Goal: Task Accomplishment & Management: Manage account settings

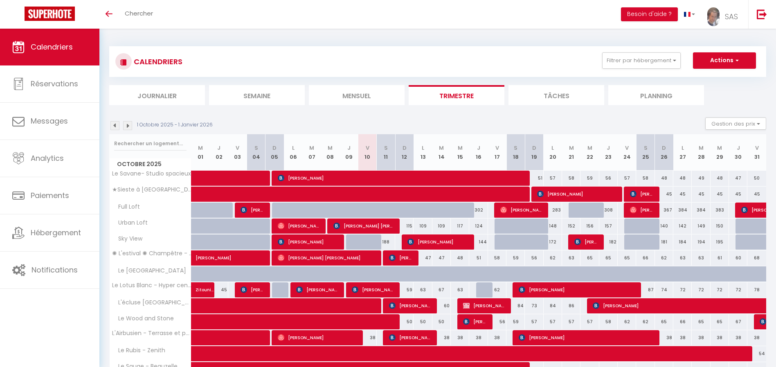
select select
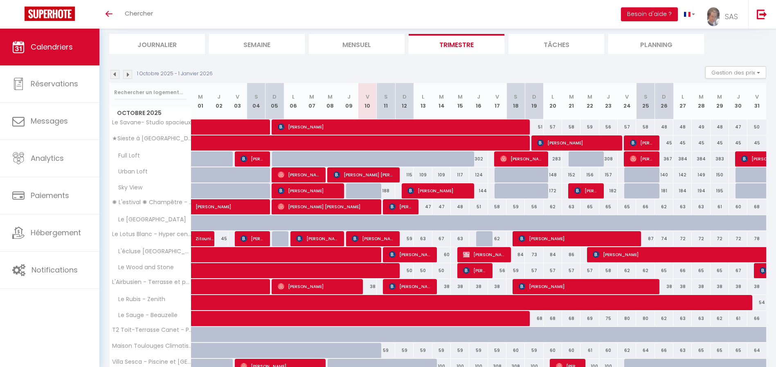
scroll to position [75, 0]
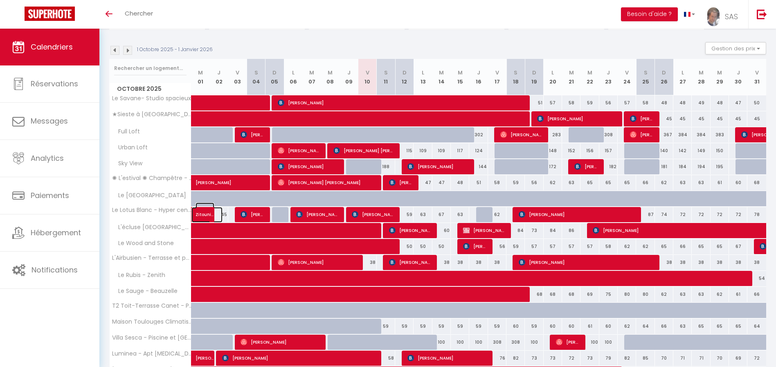
click at [201, 211] on span "Zitouni Yacine" at bounding box center [205, 211] width 19 height 16
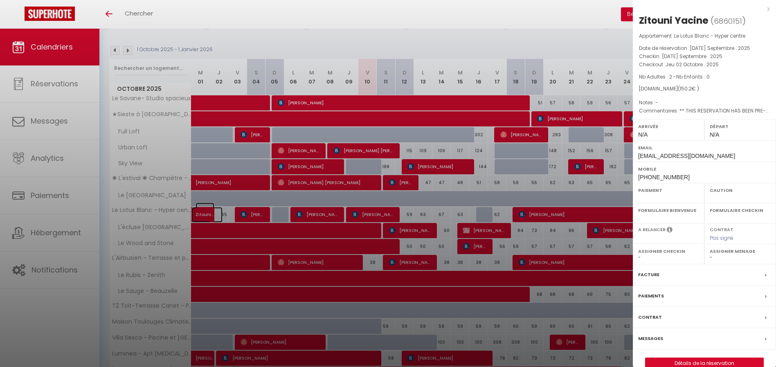
select select "OK"
select select "0"
select select "1"
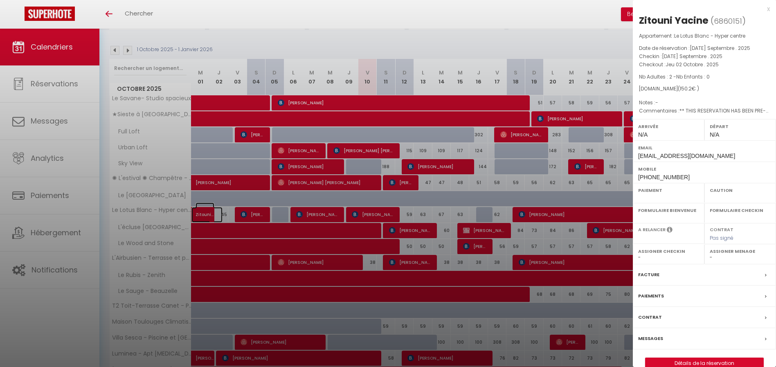
select select
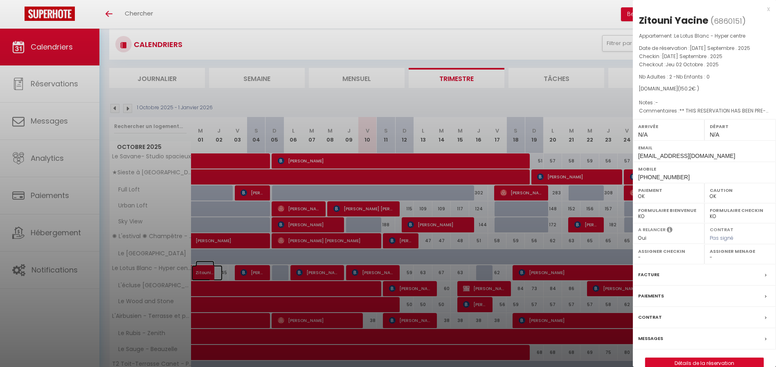
scroll to position [0, 0]
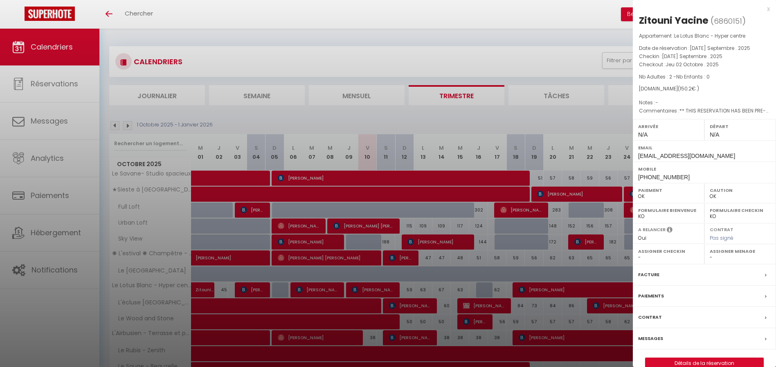
click at [767, 11] on div "x" at bounding box center [701, 9] width 137 height 10
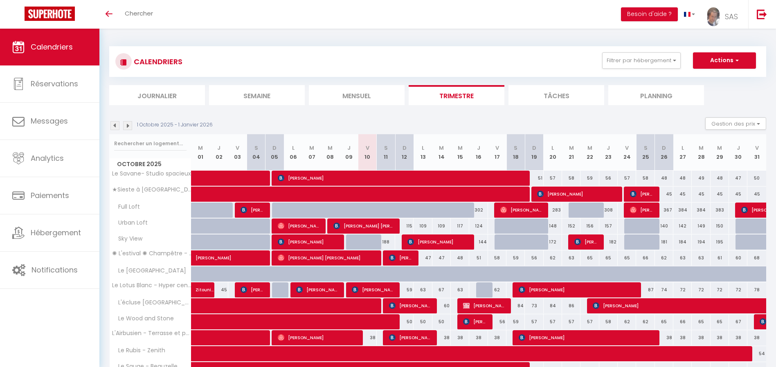
click at [116, 124] on img at bounding box center [114, 125] width 9 height 9
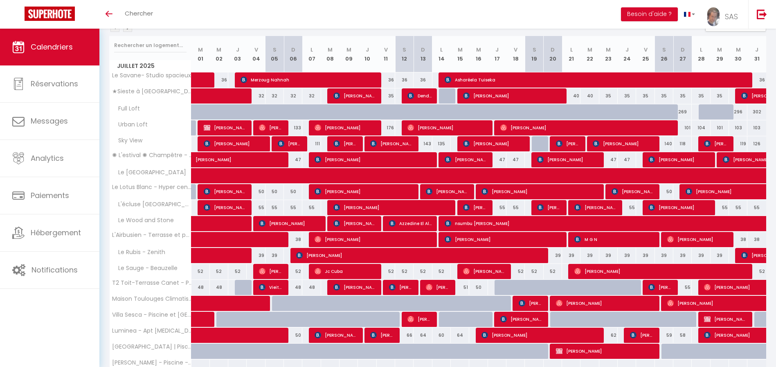
scroll to position [97, 0]
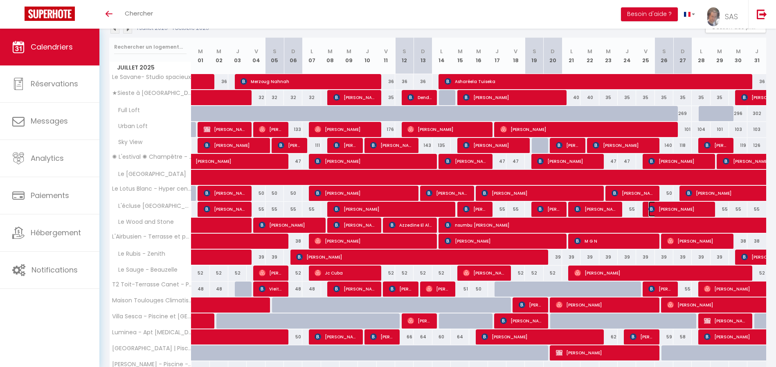
click at [696, 210] on span "[PERSON_NAME]" at bounding box center [679, 209] width 61 height 16
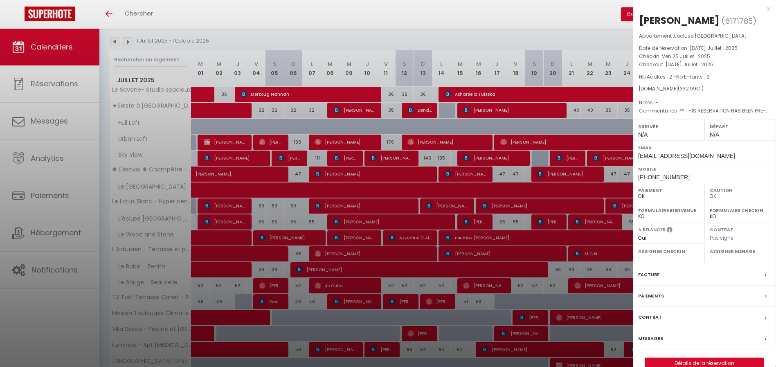
scroll to position [0, 0]
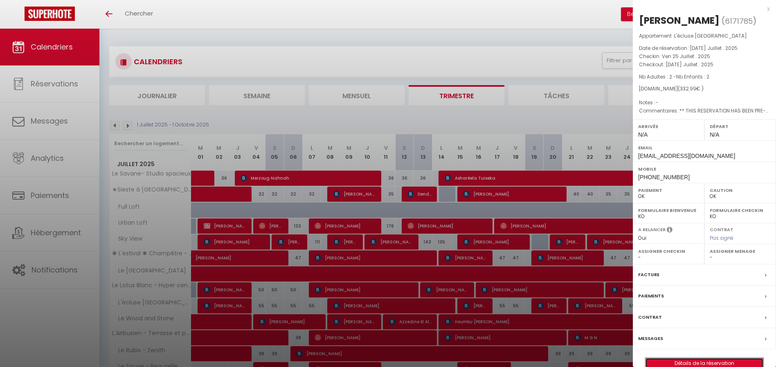
click at [705, 358] on link "Détails de la réservation" at bounding box center [705, 363] width 118 height 11
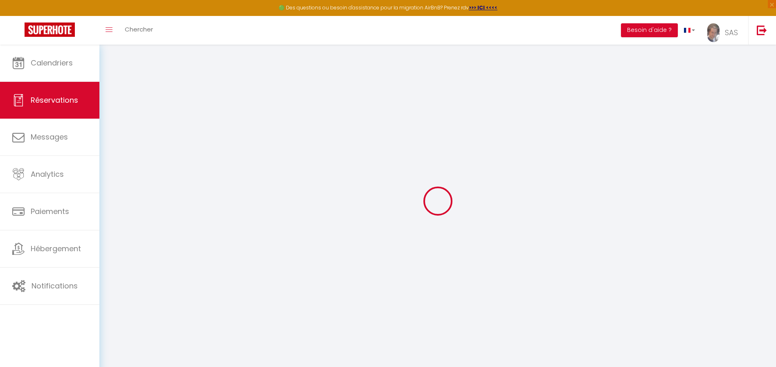
select select
checkbox input "false"
select select
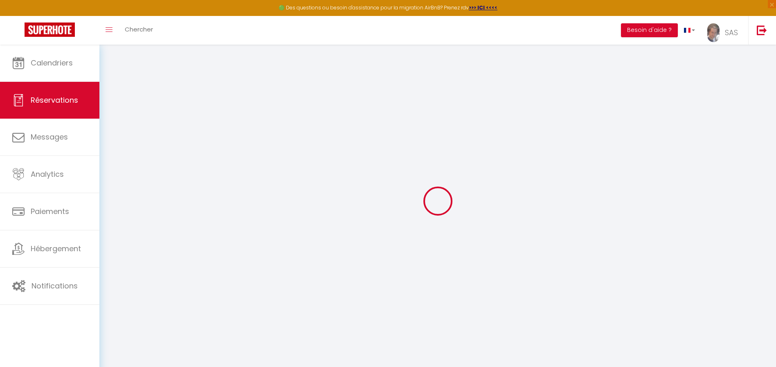
checkbox input "false"
type textarea "** THIS RESERVATION HAS BEEN PRE-PAID ** Reservation has a cancellation grace p…"
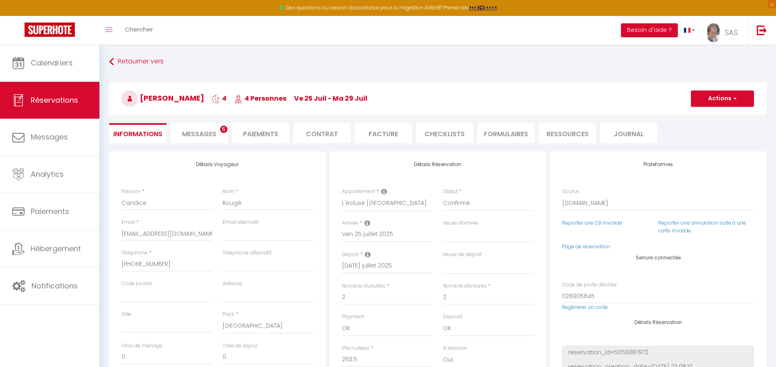
type input "55"
type input "14.49"
select select
checkbox input "false"
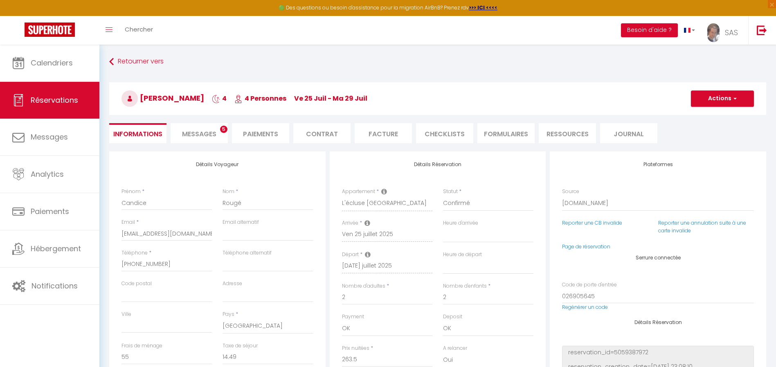
select select
click at [275, 133] on li "Paiements" at bounding box center [260, 133] width 57 height 20
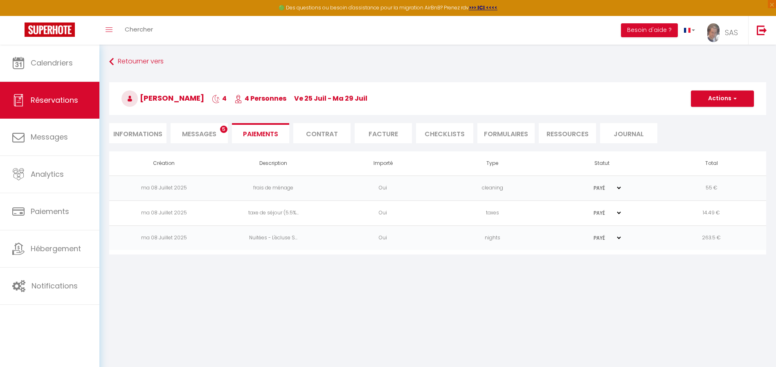
click at [325, 133] on li "Contrat" at bounding box center [321, 133] width 57 height 20
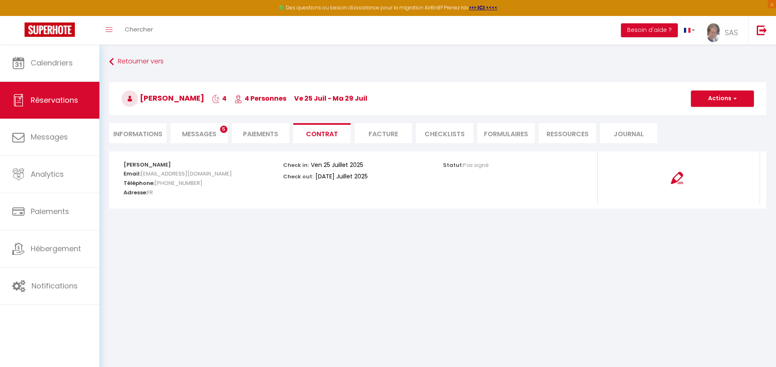
click at [203, 126] on li "Messages 5" at bounding box center [199, 133] width 57 height 20
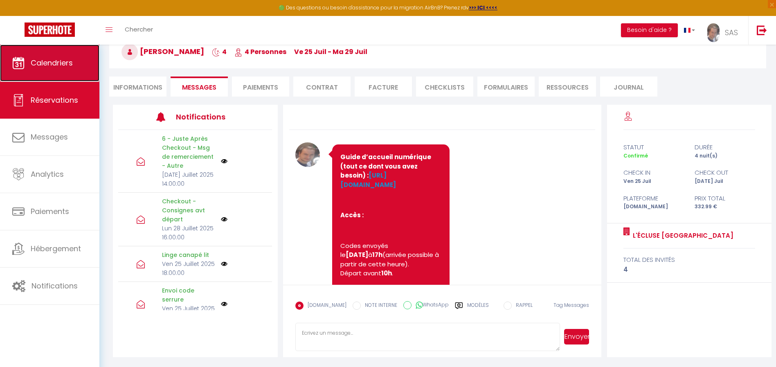
click at [61, 67] on span "Calendriers" at bounding box center [52, 63] width 42 height 10
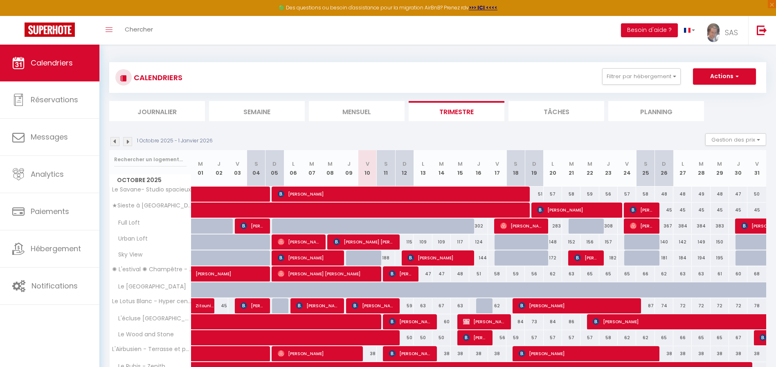
click at [340, 114] on li "Mensuel" at bounding box center [357, 111] width 96 height 20
click at [116, 142] on img at bounding box center [114, 141] width 9 height 9
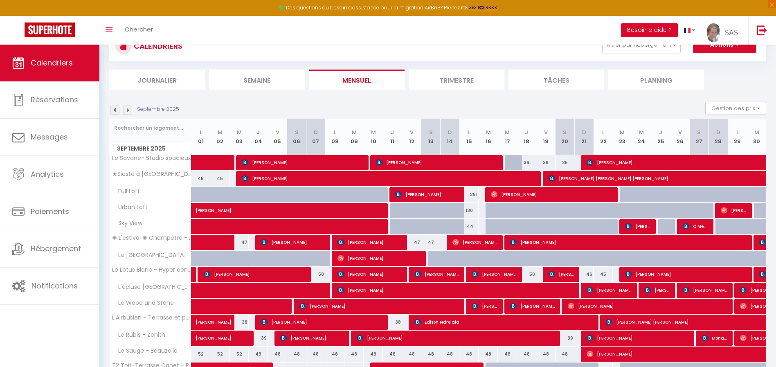
scroll to position [68, 0]
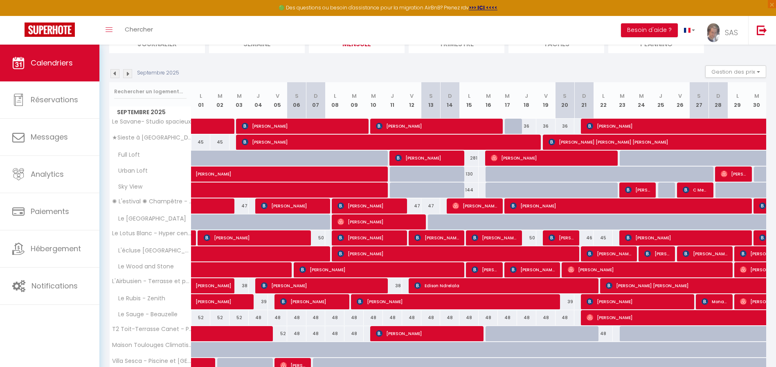
click at [109, 69] on div "CALENDRIERS Filtrer par hébergement Tous Le Savane- Studio spacieux ★Sieste à […" at bounding box center [437, 234] width 677 height 515
click at [115, 72] on img at bounding box center [114, 73] width 9 height 9
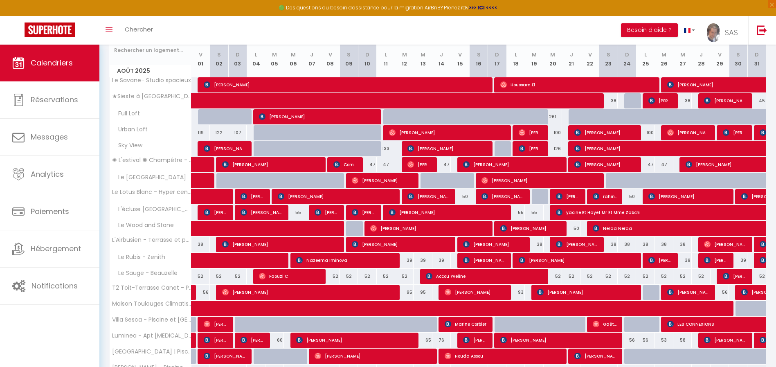
scroll to position [70, 0]
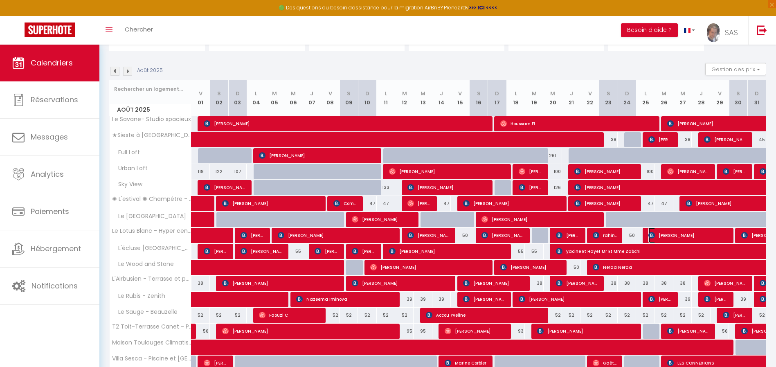
click at [699, 236] on span "[PERSON_NAME]" at bounding box center [689, 235] width 80 height 16
select select "OK"
select select "0"
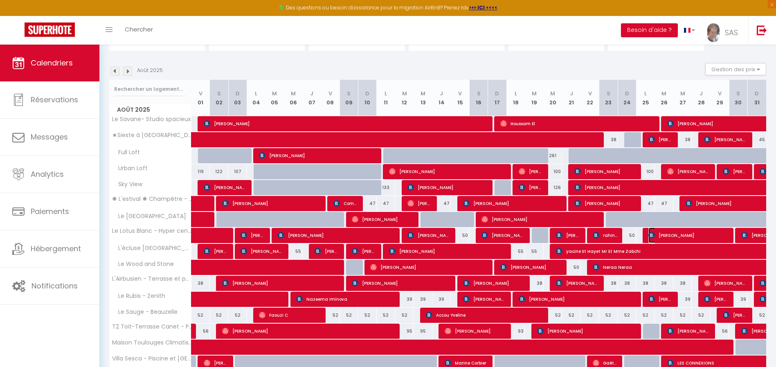
select select "1"
select select
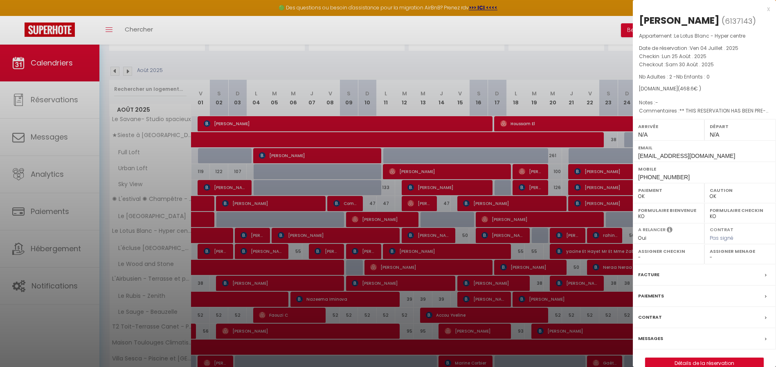
scroll to position [71, 0]
